Goal: Find specific page/section: Find specific page/section

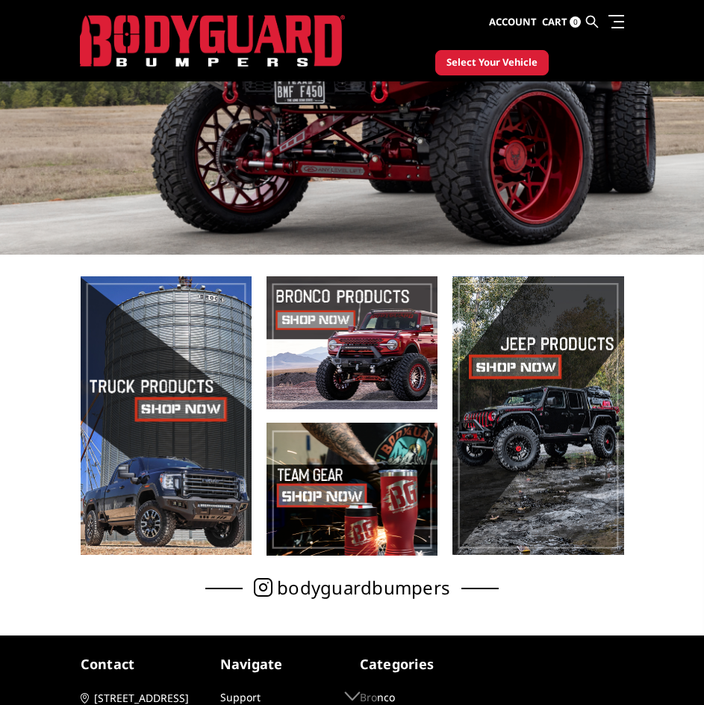
scroll to position [282, 0]
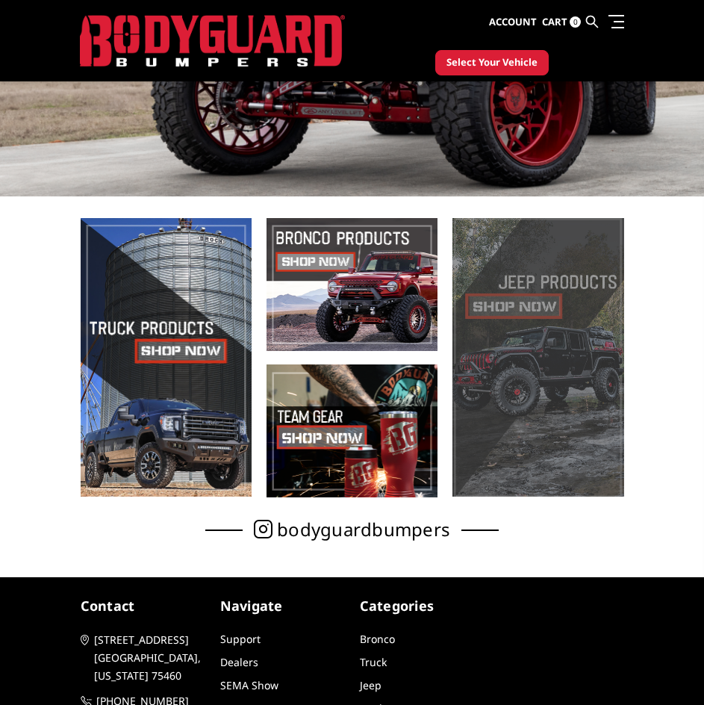
click at [550, 376] on span at bounding box center [538, 357] width 171 height 279
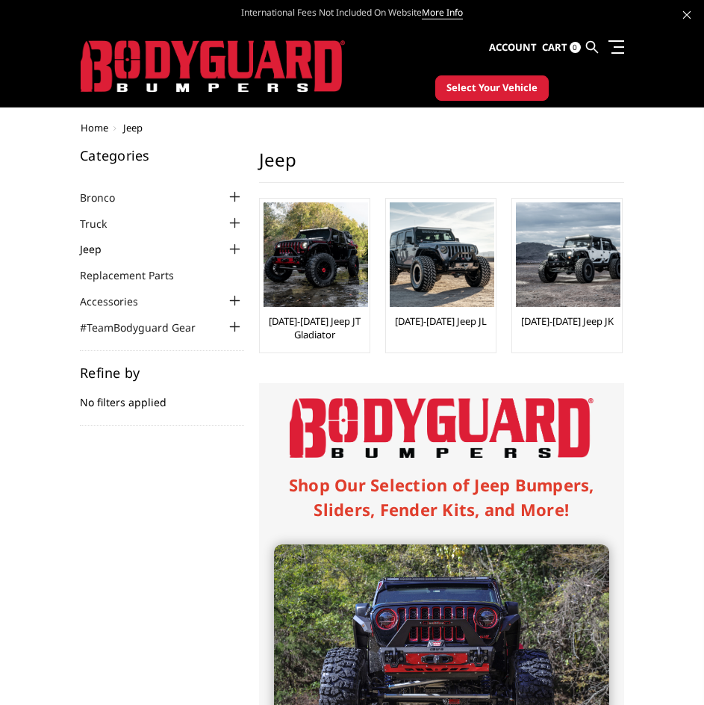
click at [97, 249] on link "Jeep" at bounding box center [100, 249] width 40 height 16
click at [238, 249] on div at bounding box center [235, 249] width 18 height 18
